Goal: Transaction & Acquisition: Obtain resource

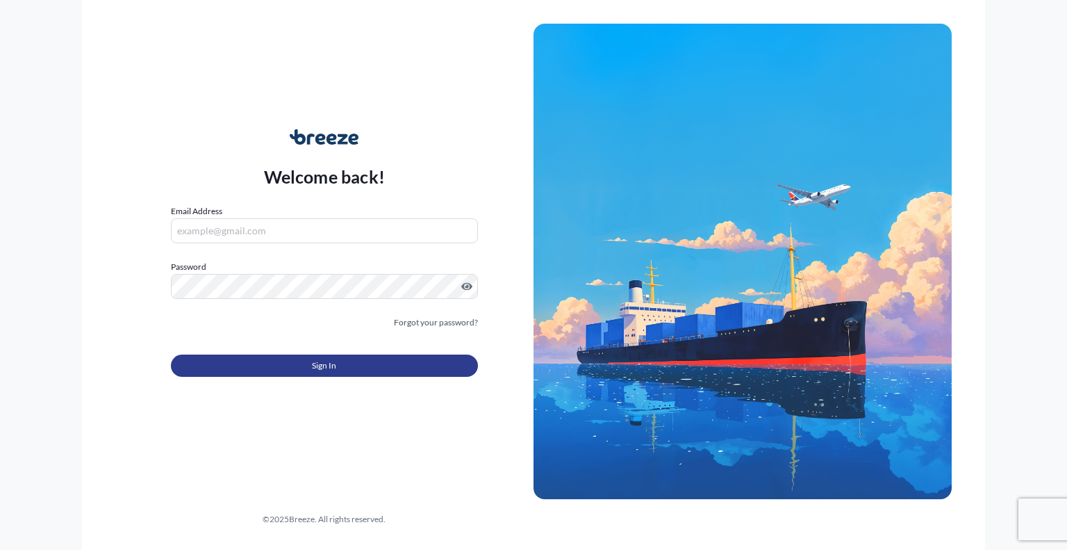
type input "[PERSON_NAME][EMAIL_ADDRESS][PERSON_NAME][DOMAIN_NAME]"
click at [356, 368] on button "Sign In" at bounding box center [324, 365] width 307 height 22
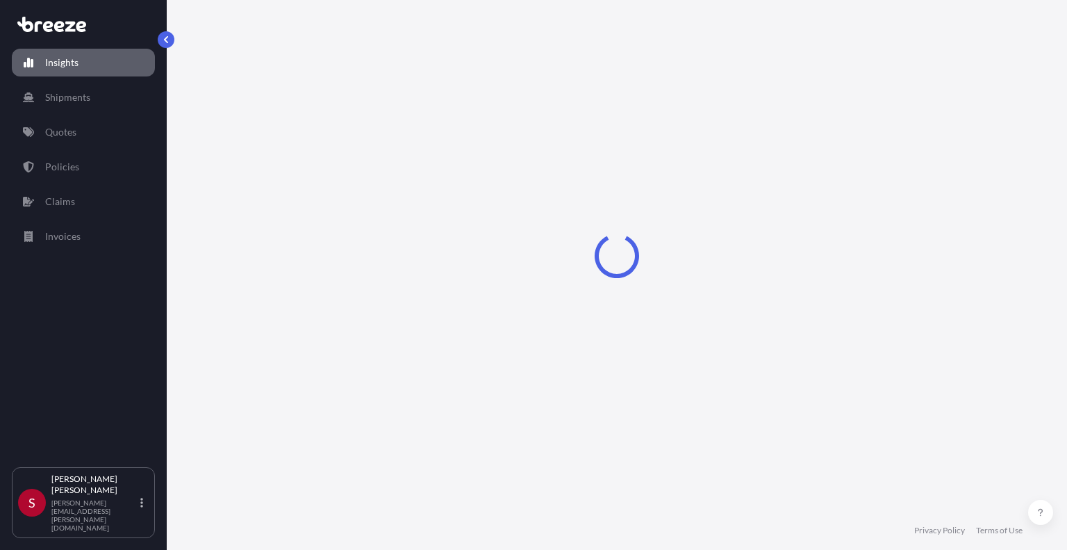
select select "2025"
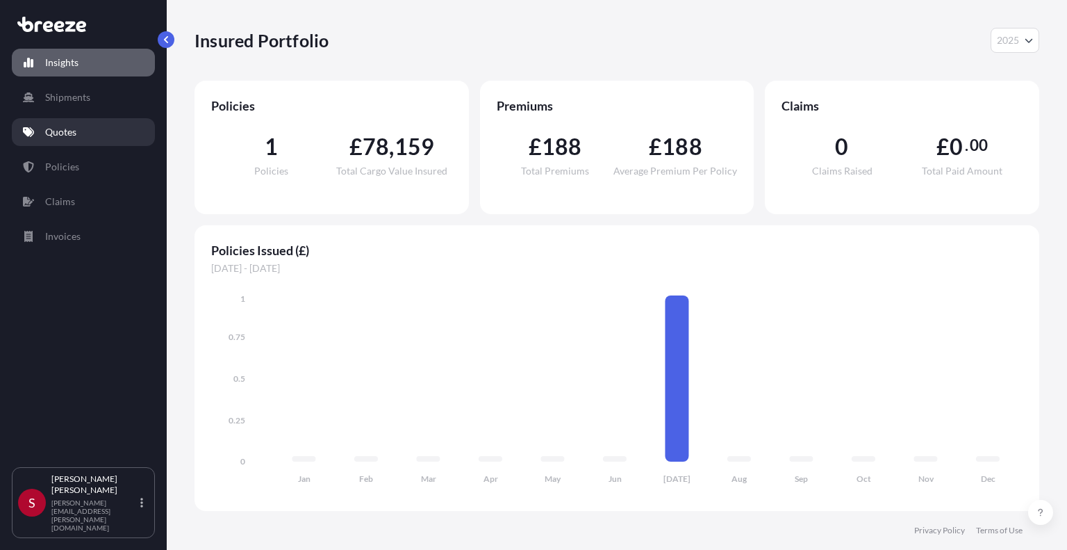
click at [60, 125] on p "Quotes" at bounding box center [60, 132] width 31 height 14
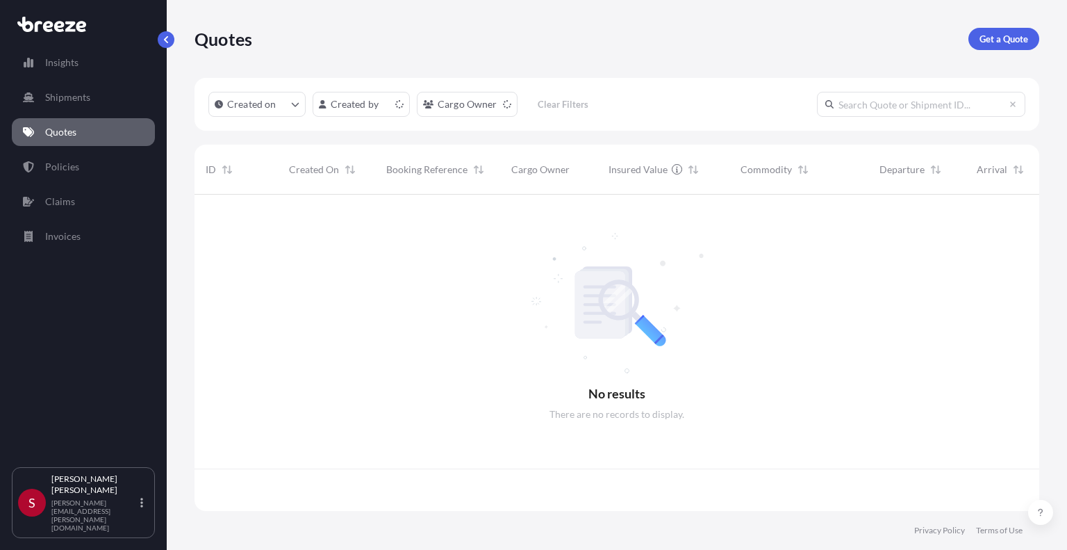
scroll to position [313, 834]
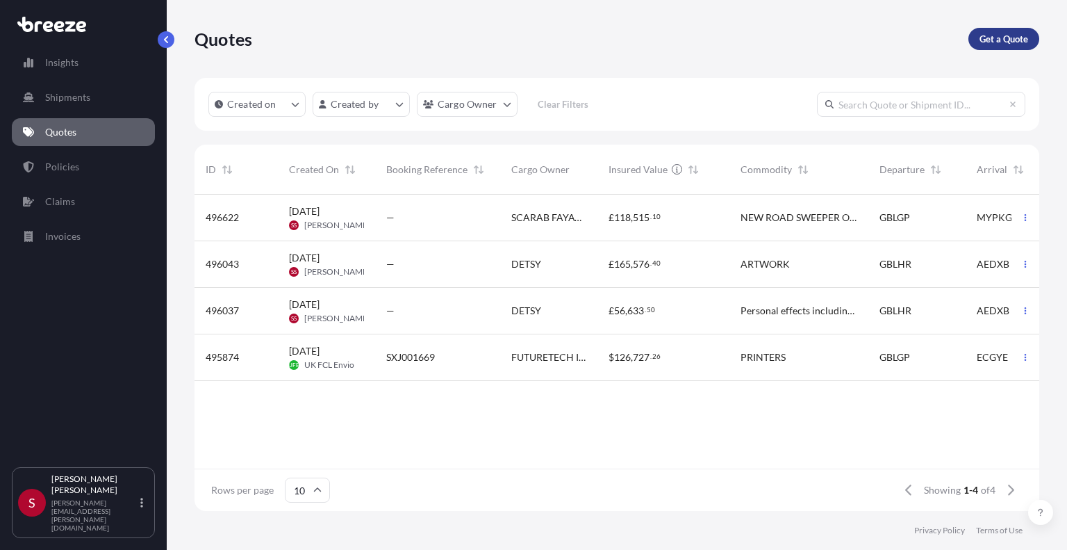
click at [1014, 47] on link "Get a Quote" at bounding box center [1003, 39] width 71 height 22
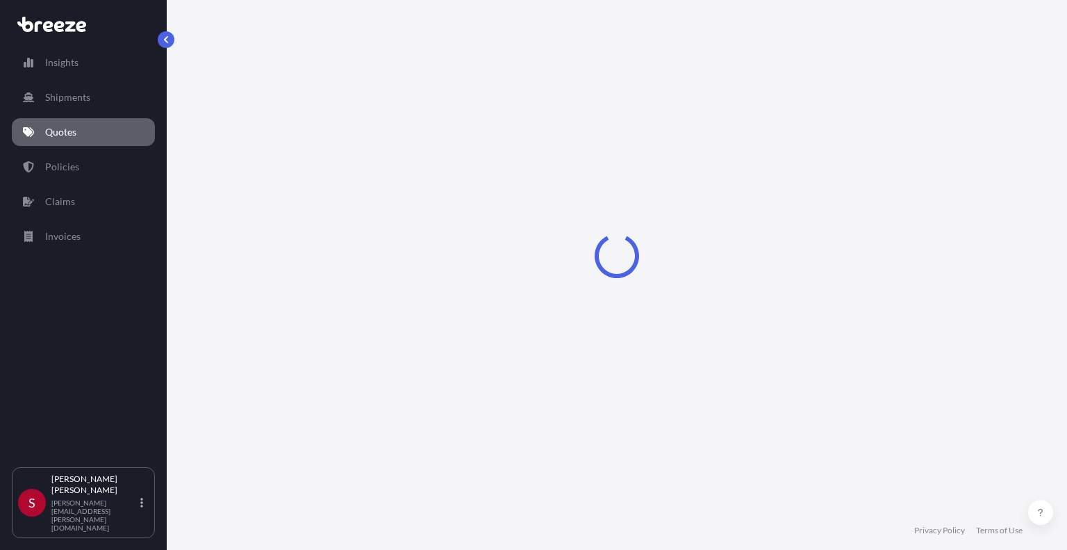
select select "Sea"
select select "1"
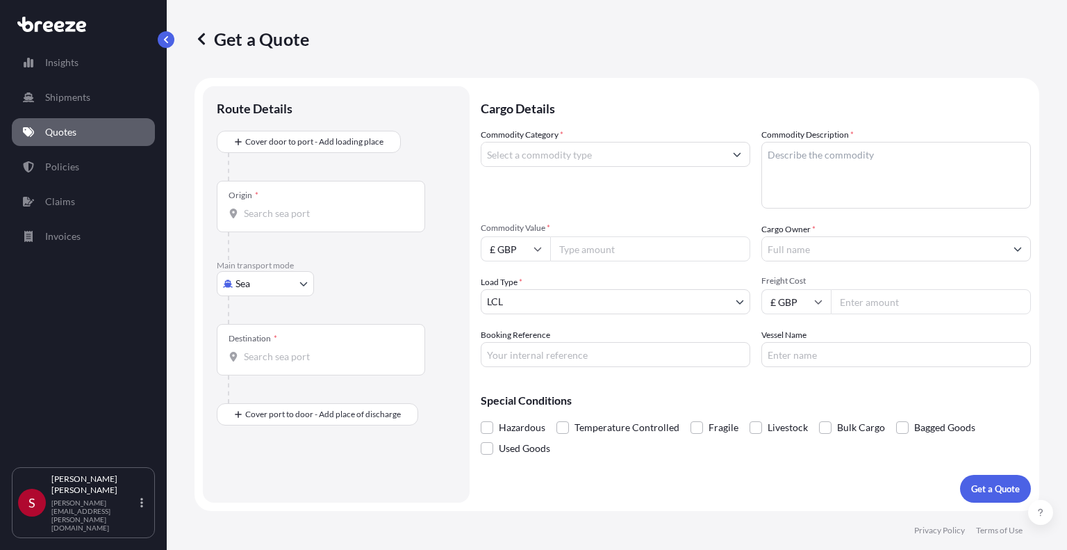
click at [329, 199] on div "Origin *" at bounding box center [321, 206] width 208 height 51
click at [329, 206] on input "Origin *" at bounding box center [326, 213] width 164 height 14
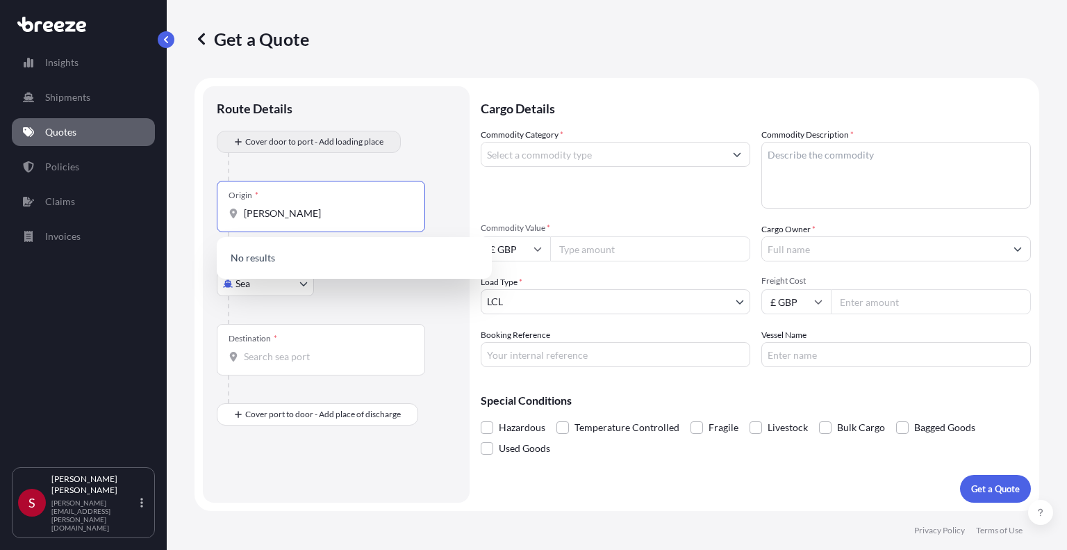
type input "[PERSON_NAME]"
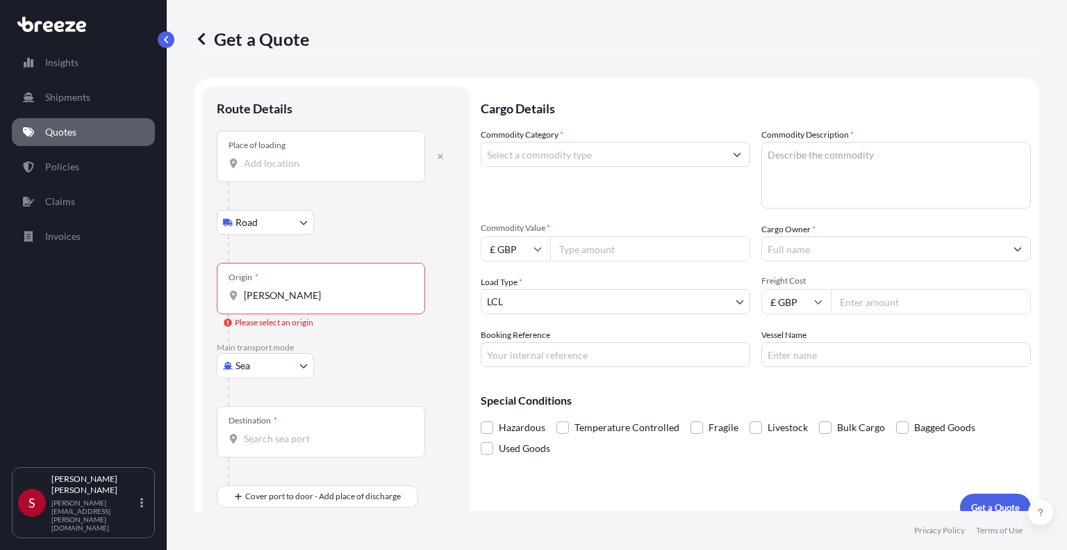
click at [324, 170] on input "Place of loading" at bounding box center [326, 163] width 164 height 14
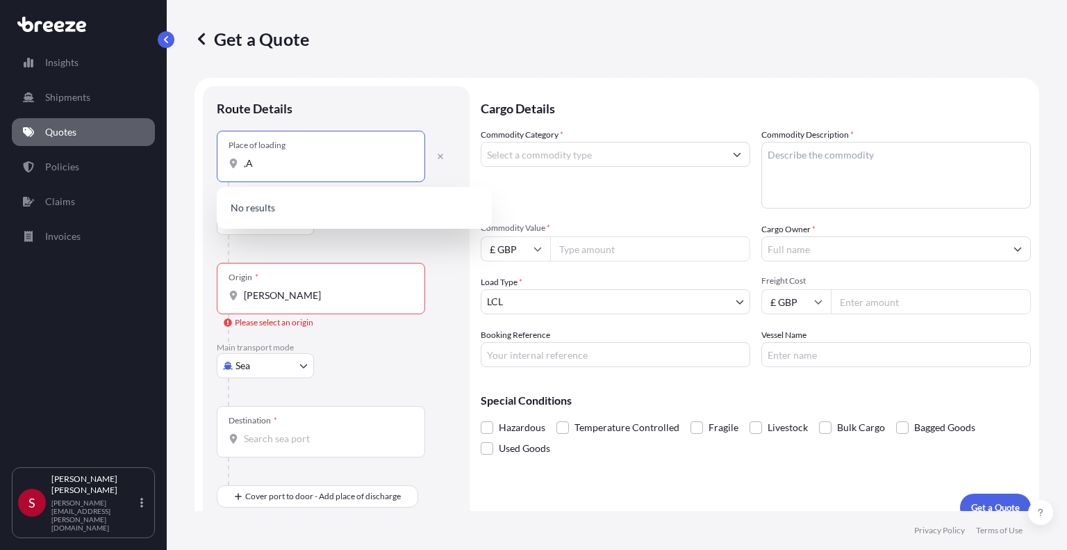
type input ","
type input "[PERSON_NAME]"
click at [310, 297] on input "[PERSON_NAME]" at bounding box center [326, 295] width 164 height 14
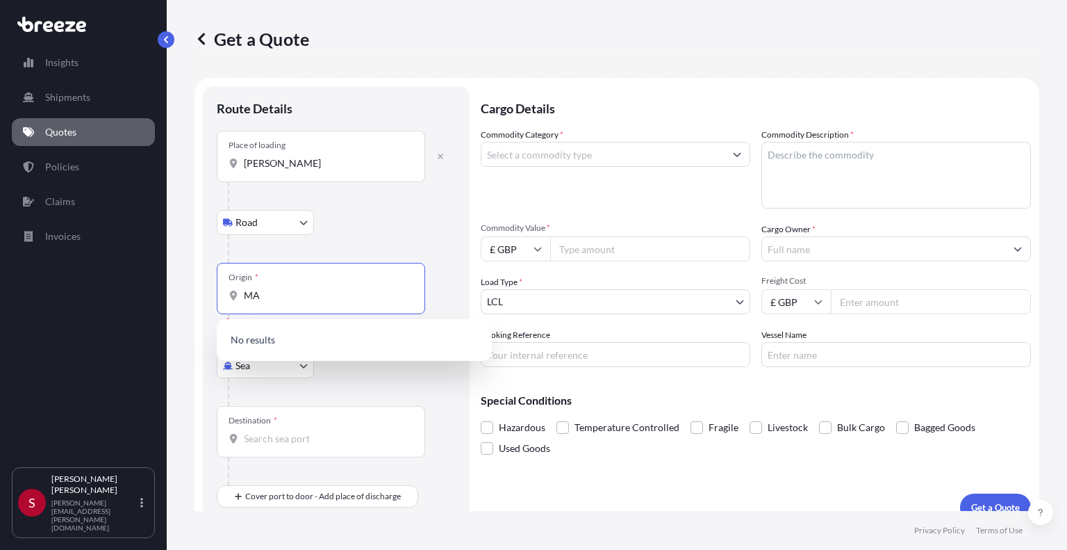
type input "M"
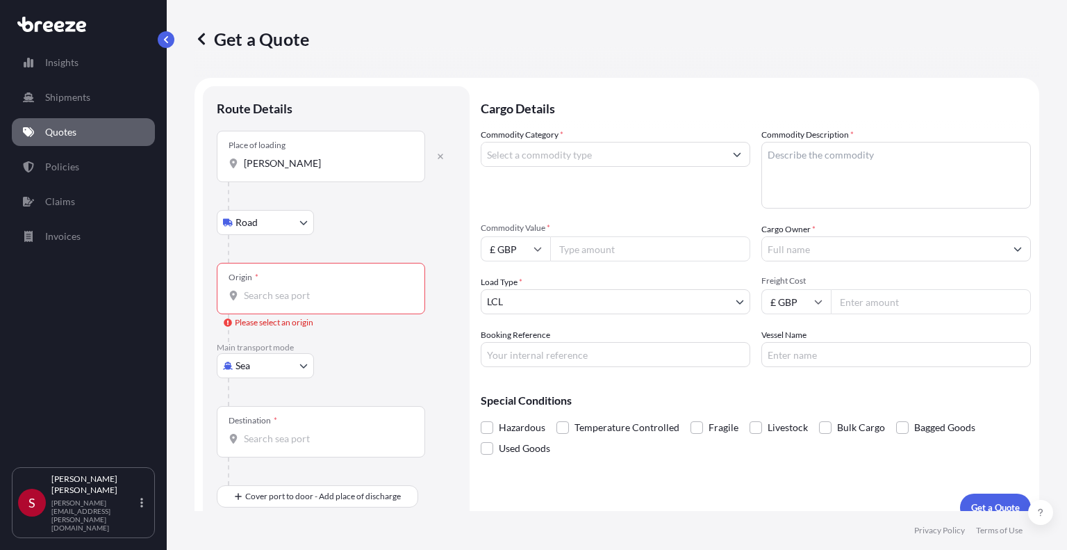
click at [279, 287] on div "Origin *" at bounding box center [321, 288] width 208 height 51
click at [279, 288] on input "Origin * Please select an origin" at bounding box center [326, 295] width 164 height 14
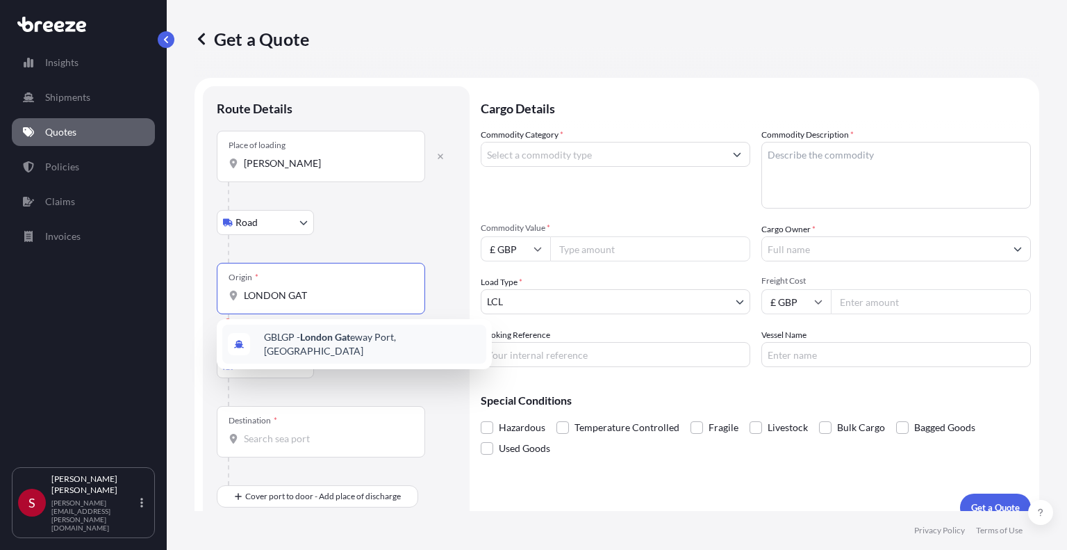
click at [427, 338] on span "GBLGP - [GEOGRAPHIC_DATA] Gat eway Port, [GEOGRAPHIC_DATA]" at bounding box center [372, 344] width 217 height 28
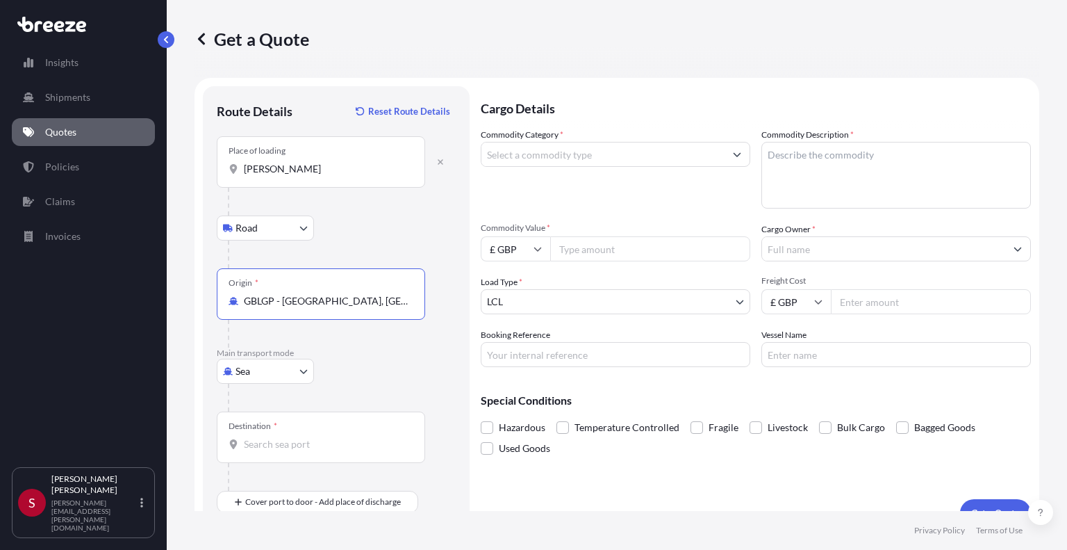
type input "GBLGP - [GEOGRAPHIC_DATA], [GEOGRAPHIC_DATA]"
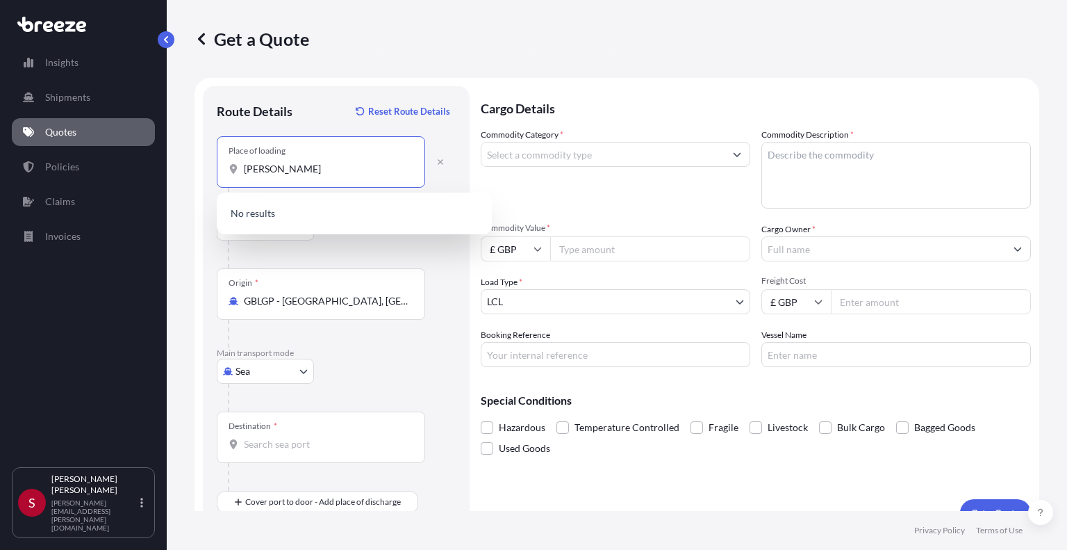
click at [297, 163] on input "[PERSON_NAME]" at bounding box center [326, 169] width 164 height 14
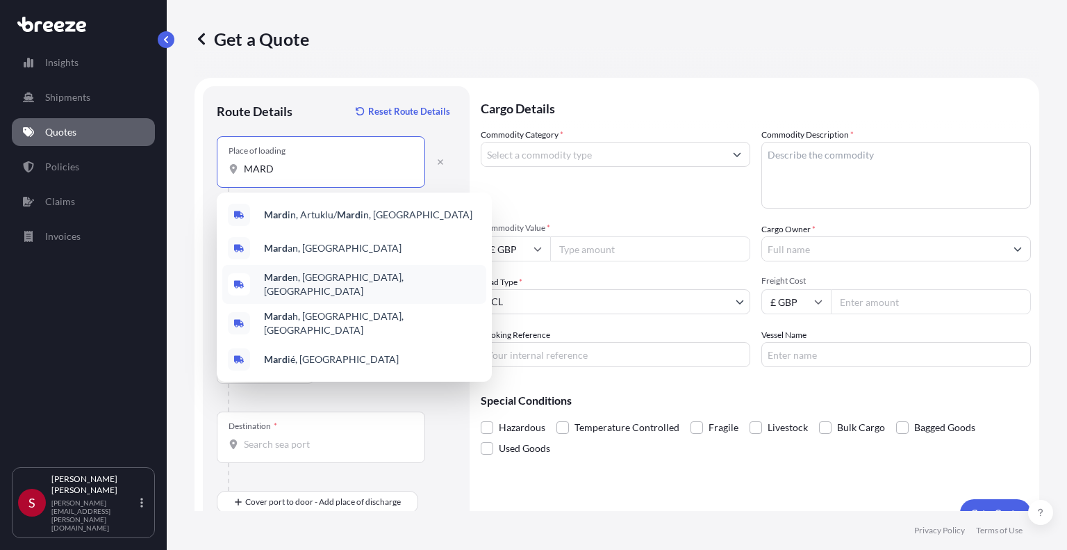
click at [337, 283] on span "Mard en, [GEOGRAPHIC_DATA], [GEOGRAPHIC_DATA]" at bounding box center [372, 284] width 217 height 28
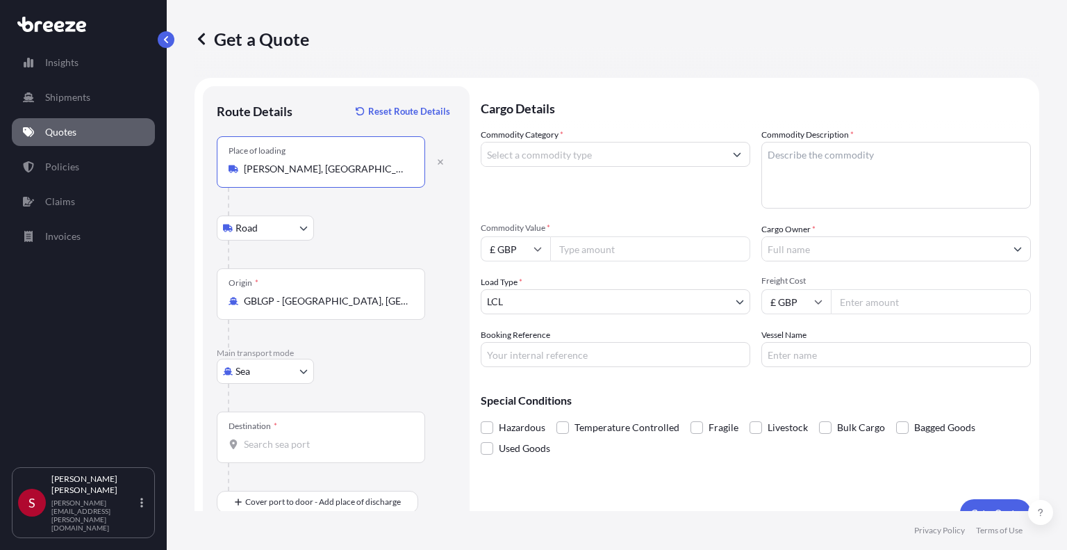
type input "[PERSON_NAME], [GEOGRAPHIC_DATA], [GEOGRAPHIC_DATA]"
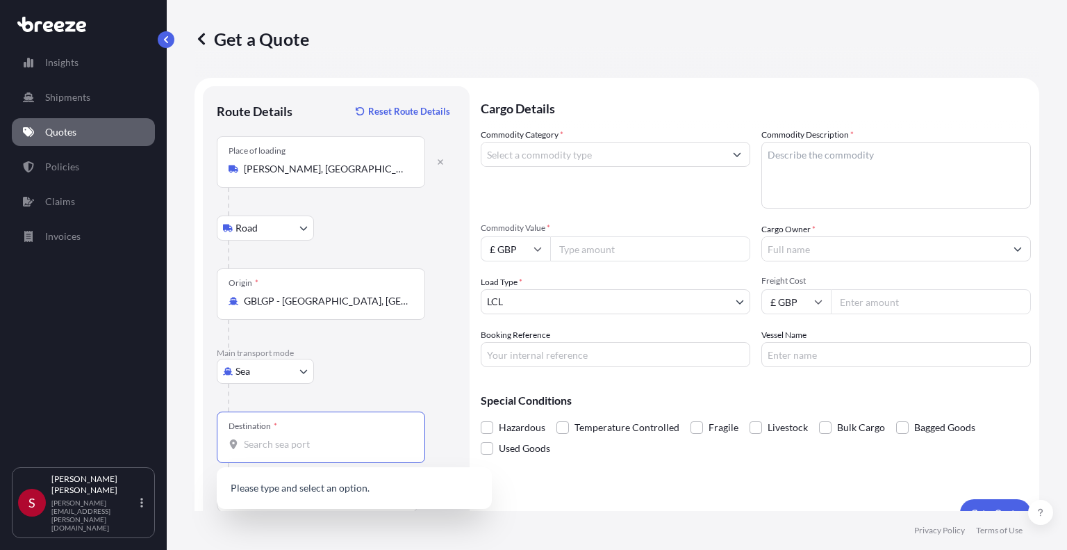
click at [324, 448] on input "Destination *" at bounding box center [326, 444] width 164 height 14
click at [281, 497] on div "SADMM - Ad [GEOGRAPHIC_DATA] , [GEOGRAPHIC_DATA]" at bounding box center [354, 488] width 264 height 33
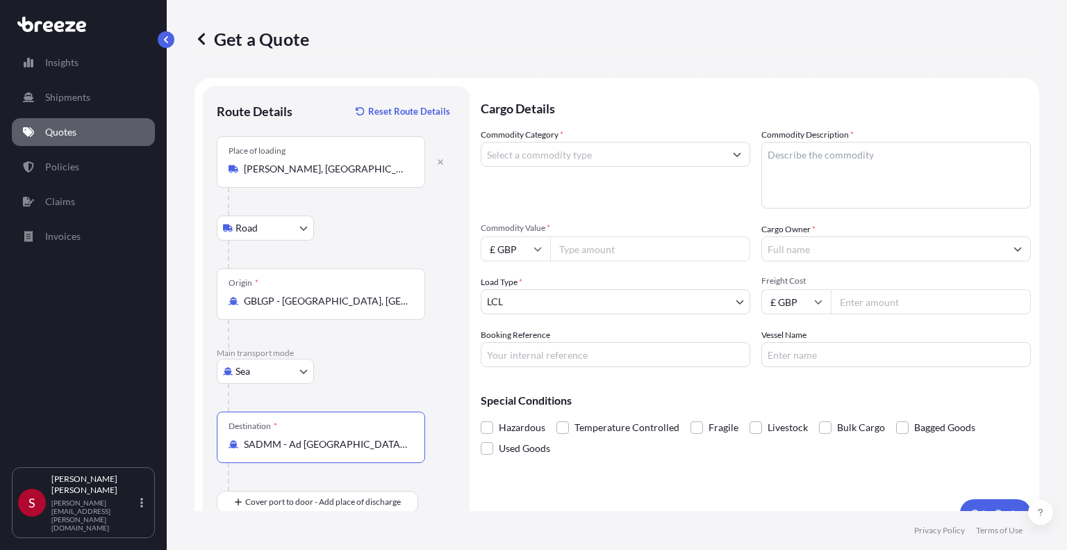
type input "SADMM - Ad [GEOGRAPHIC_DATA], [GEOGRAPHIC_DATA]"
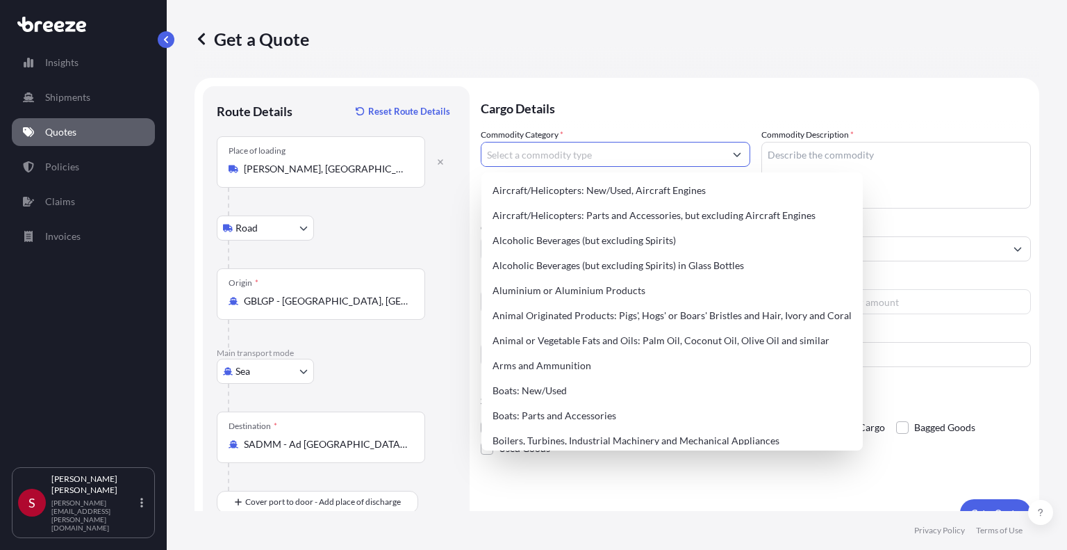
click at [582, 149] on input "Commodity Category *" at bounding box center [602, 154] width 243 height 25
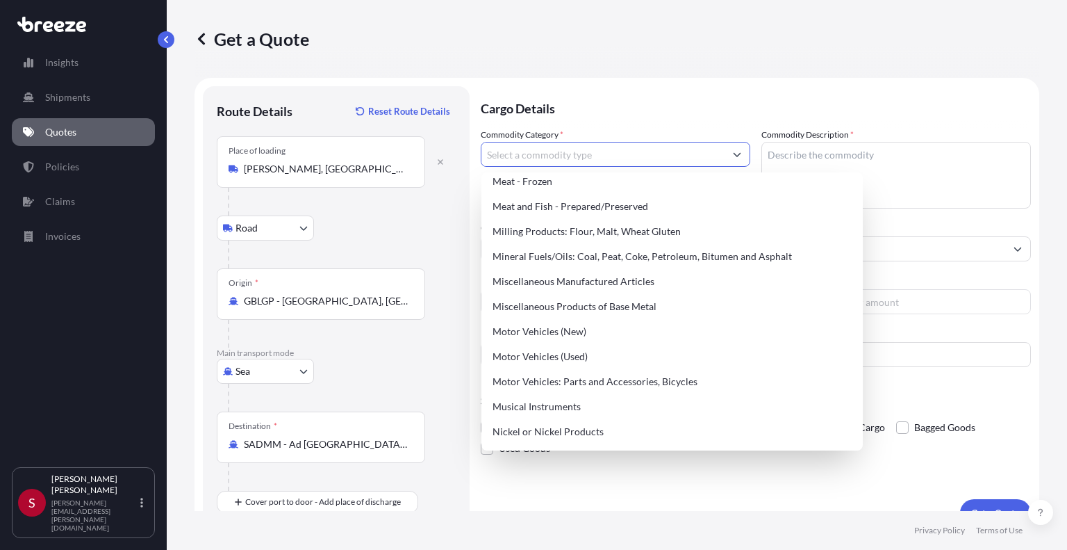
scroll to position [1862, 0]
click at [542, 327] on div "Motor Vehicles (New)" at bounding box center [672, 329] width 370 height 25
type input "Motor Vehicles (New)"
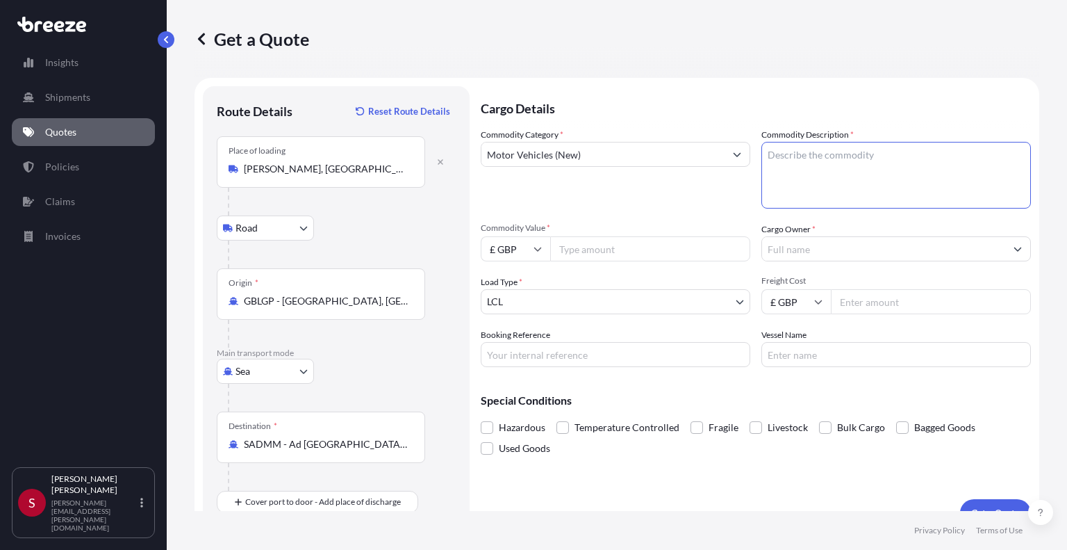
click at [793, 157] on textarea "Commodity Description *" at bounding box center [896, 175] width 270 height 67
click at [902, 155] on textarea "SCARAB ROAD SWEEPER TO BE LOADED ON 20' FLAT RACK" at bounding box center [896, 175] width 270 height 67
type textarea "SCARAB ROAD SWEEPER LOADED ON 20' FLAT RACK"
click at [602, 258] on input "Commodity Value *" at bounding box center [650, 248] width 200 height 25
type input "72000"
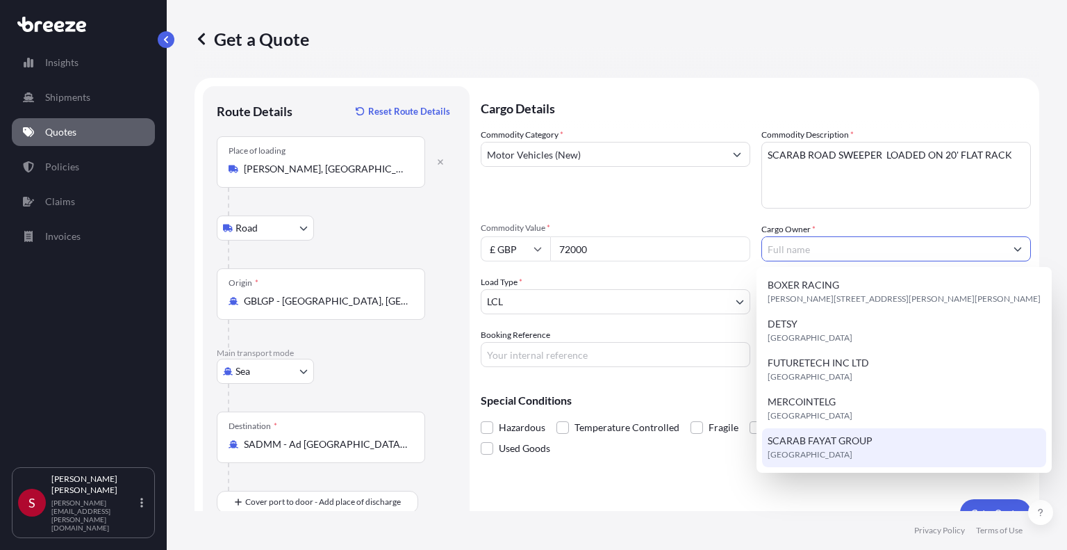
click at [811, 444] on span "SCARAB FAYAT GROUP" at bounding box center [820, 441] width 105 height 14
type input "SCARAB FAYAT GROUP"
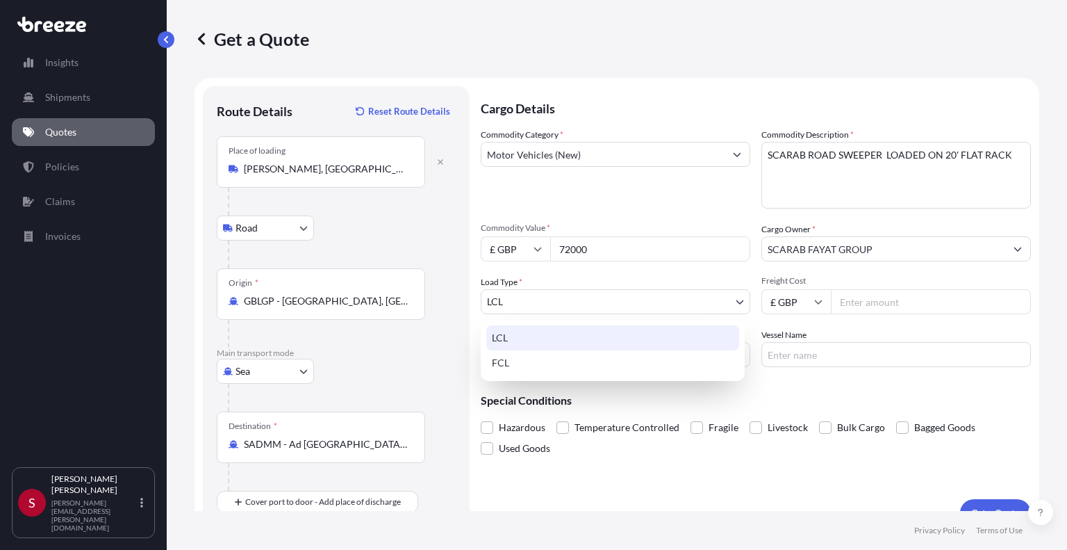
click at [725, 306] on body "5 options available. Insights Shipments Quotes Policies Claims Invoices S [PERS…" at bounding box center [533, 275] width 1067 height 550
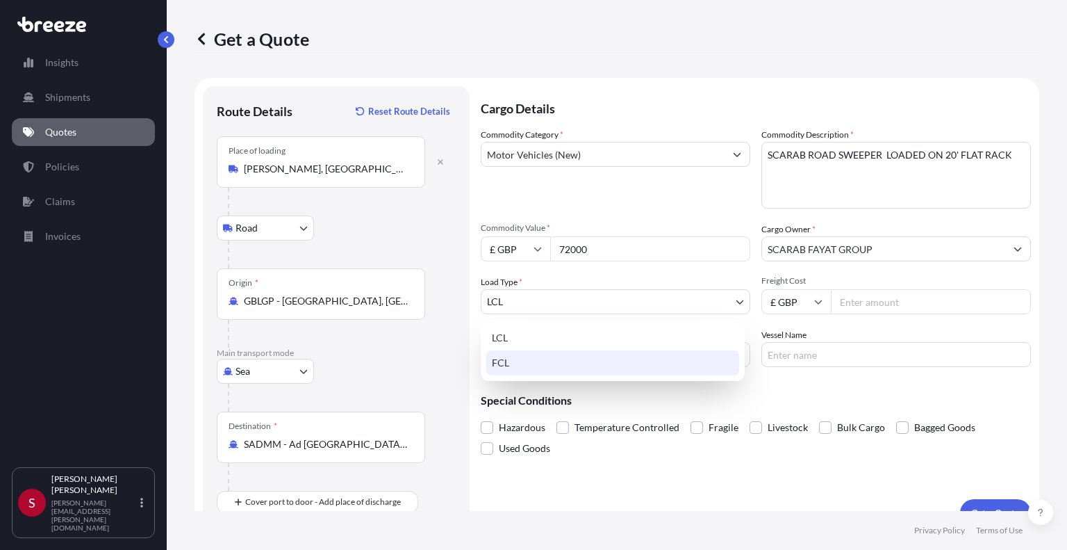
click at [584, 363] on div "FCL" at bounding box center [612, 362] width 253 height 25
select select "2"
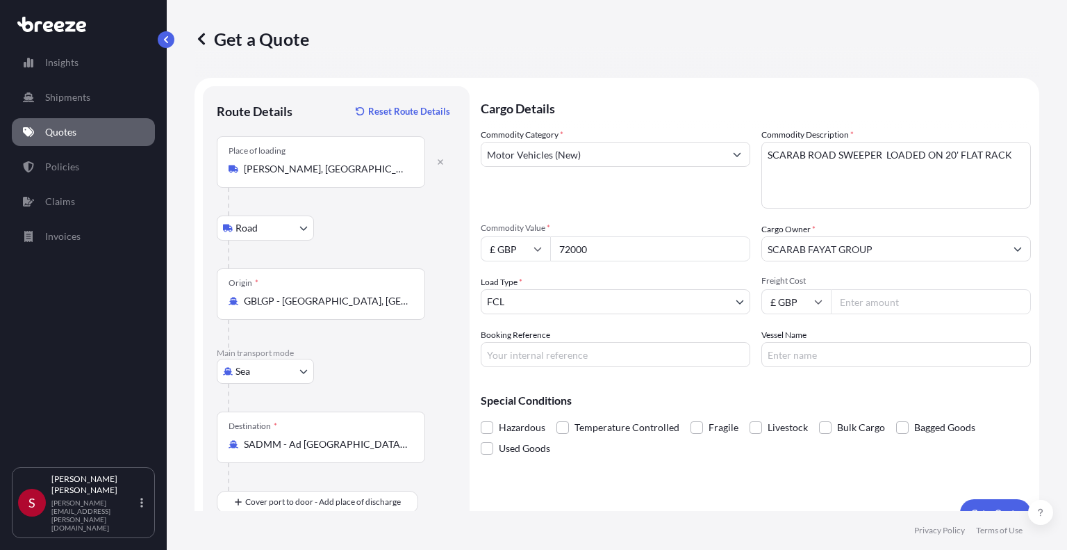
click at [910, 305] on input "Freight Cost" at bounding box center [931, 301] width 200 height 25
type input "2200"
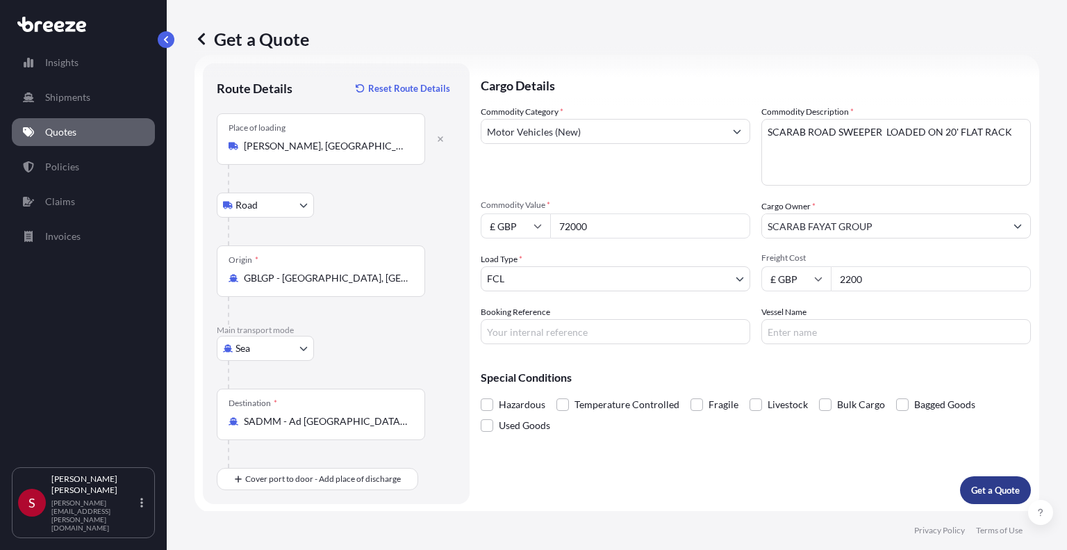
click at [993, 492] on p "Get a Quote" at bounding box center [995, 490] width 49 height 14
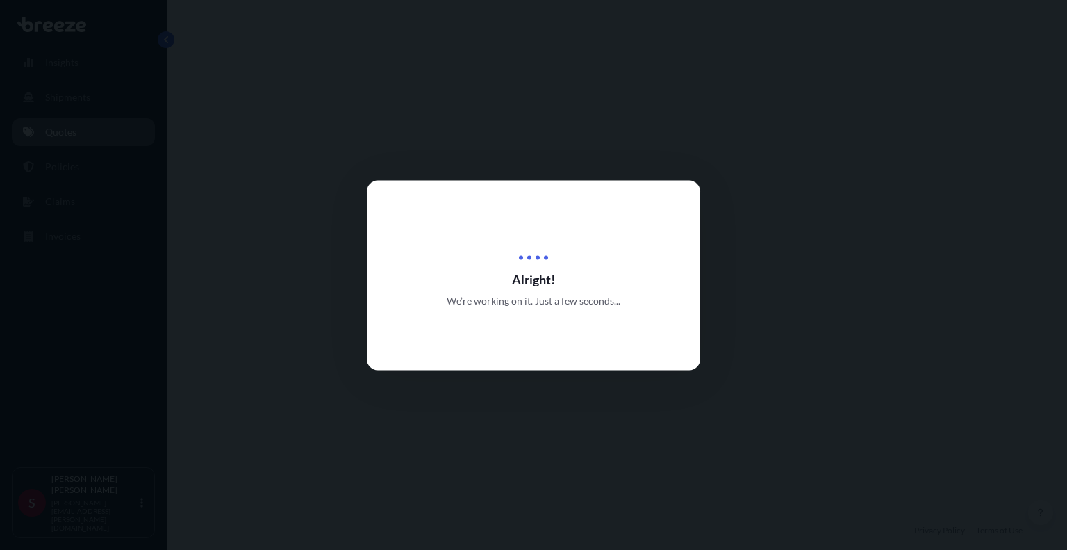
select select "Road"
select select "Sea"
select select "2"
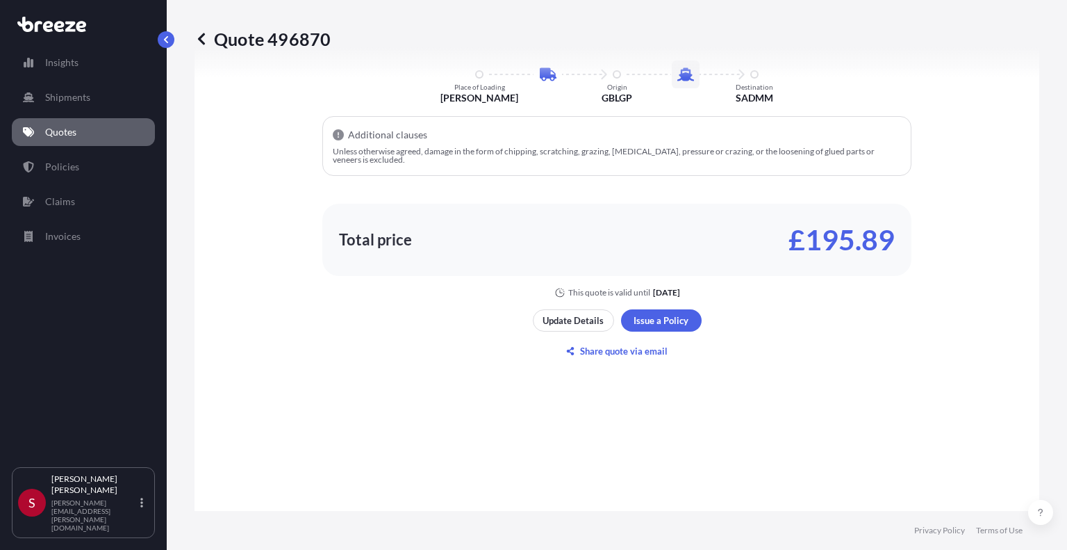
scroll to position [837, 0]
